Goal: Information Seeking & Learning: Learn about a topic

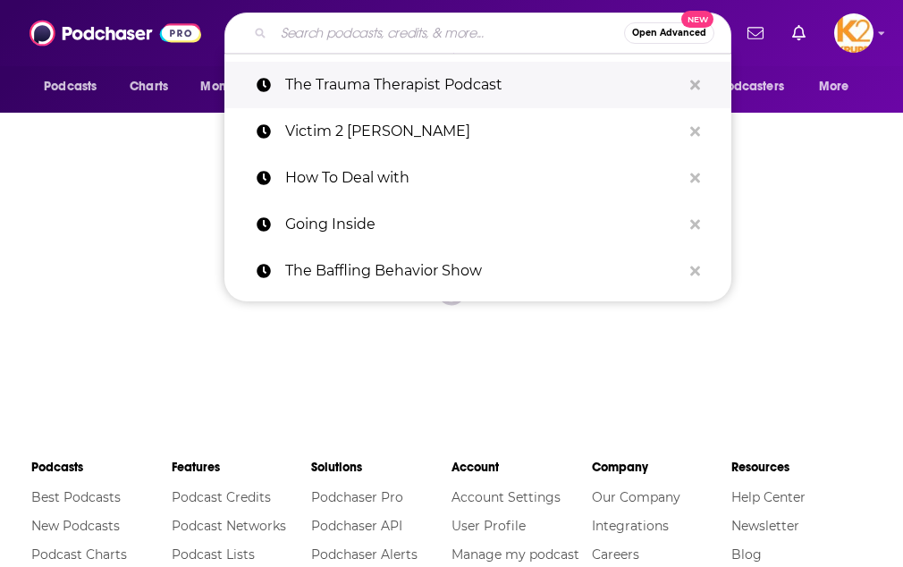
click at [379, 96] on p "The Trauma Therapist Podcast" at bounding box center [483, 85] width 396 height 46
type input "The Trauma Therapist Podcast"
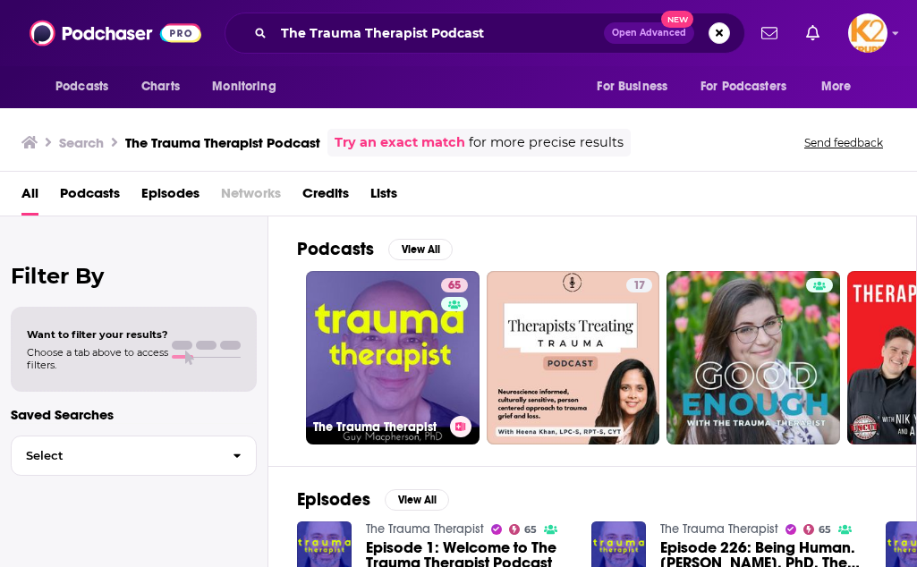
click at [331, 328] on link "65 The Trauma Therapist" at bounding box center [392, 357] width 173 height 173
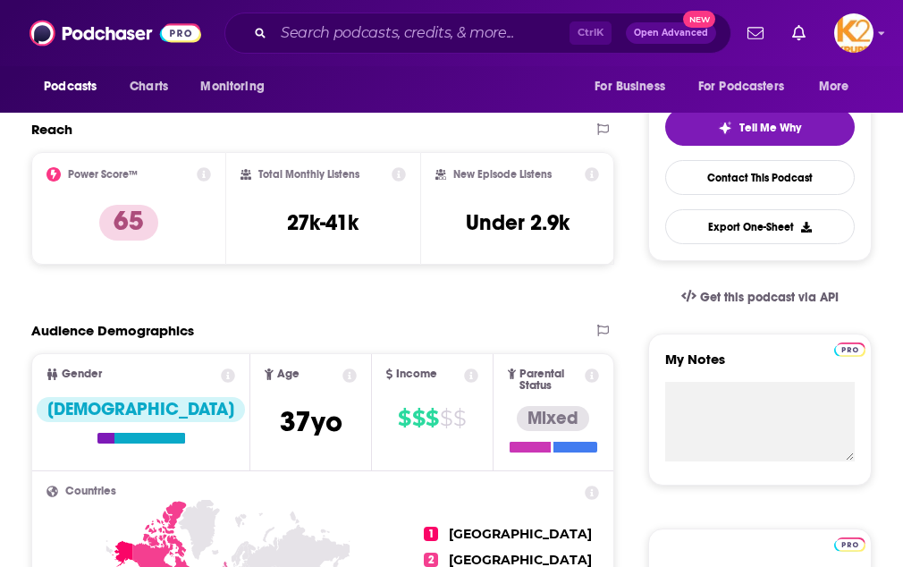
scroll to position [378, 0]
